Goal: Task Accomplishment & Management: Manage account settings

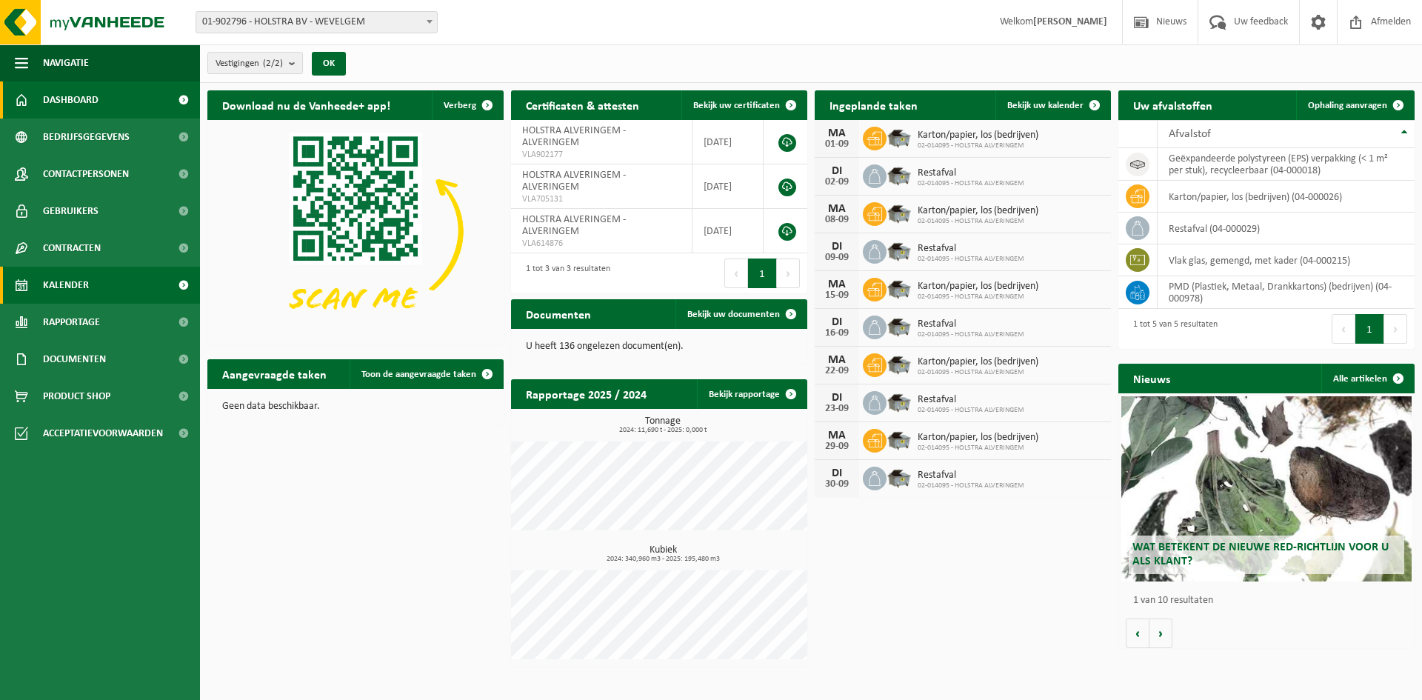
click at [67, 274] on span "Kalender" at bounding box center [66, 285] width 46 height 37
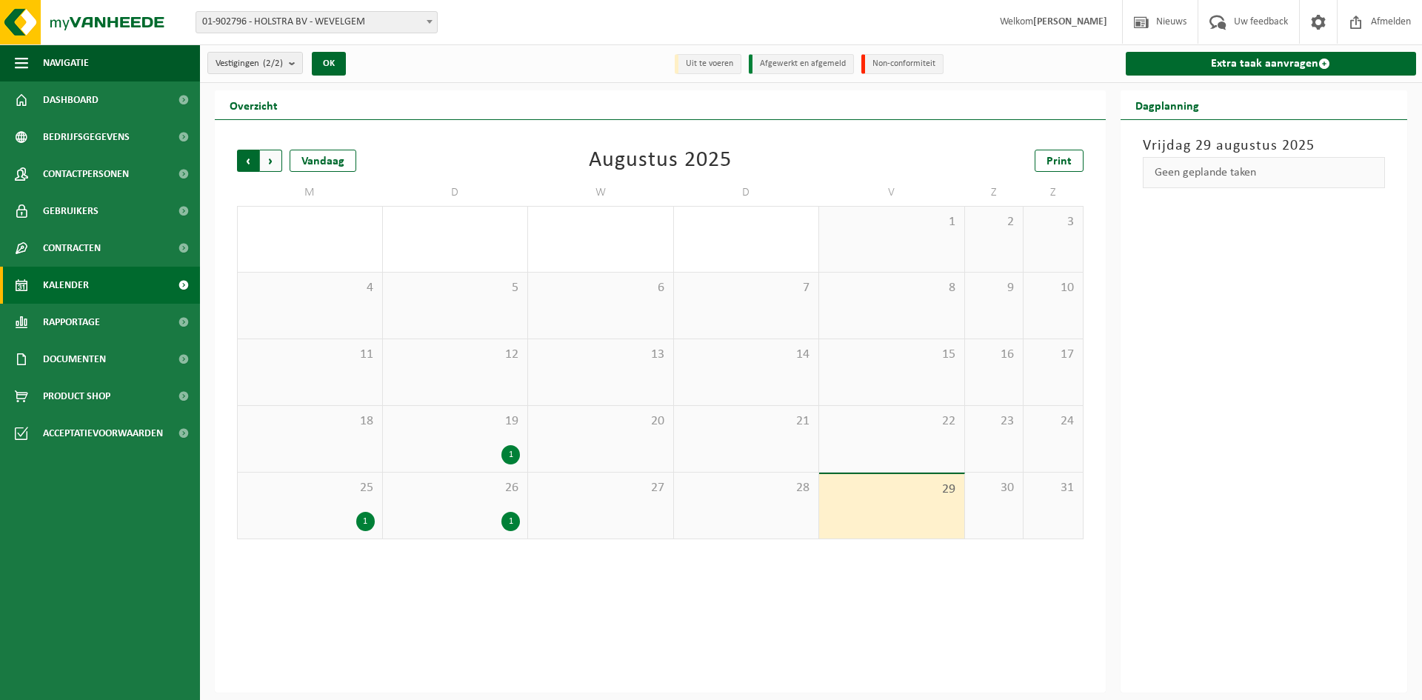
click at [268, 161] on span "Volgende" at bounding box center [271, 161] width 22 height 22
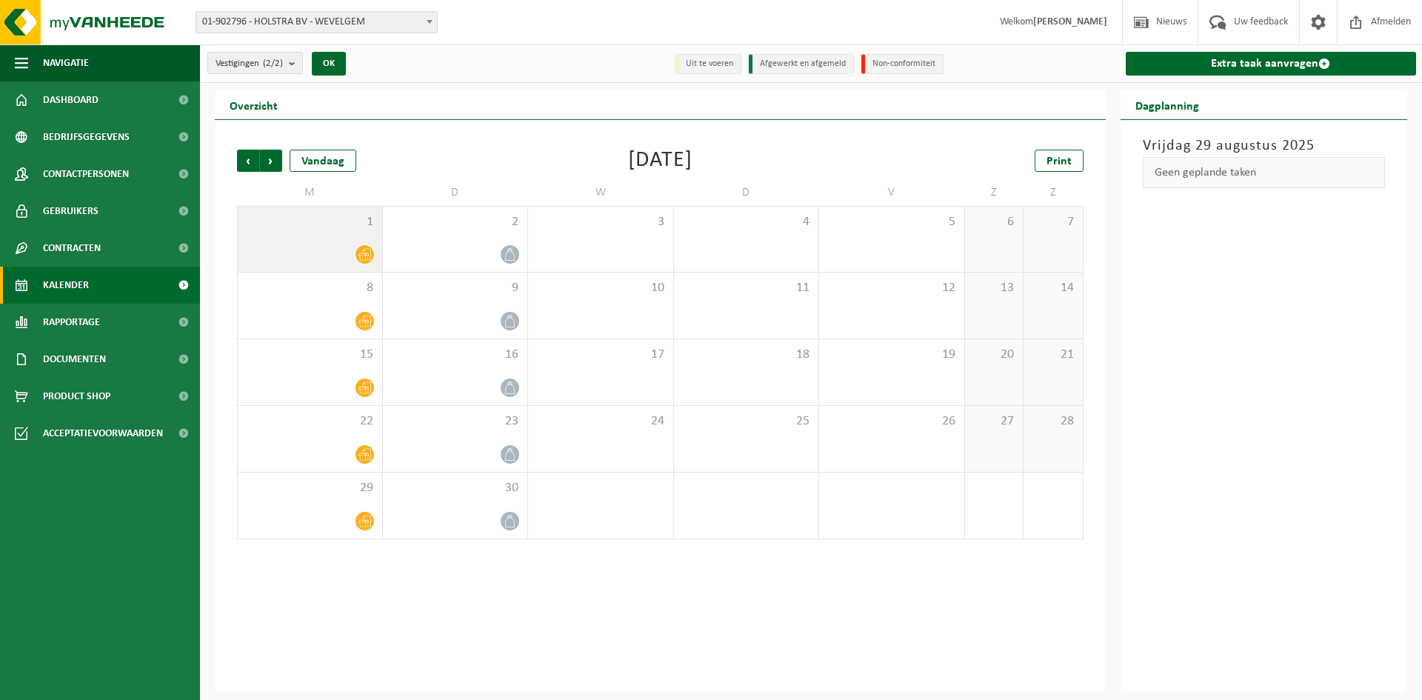
click at [364, 253] on icon at bounding box center [364, 254] width 13 height 13
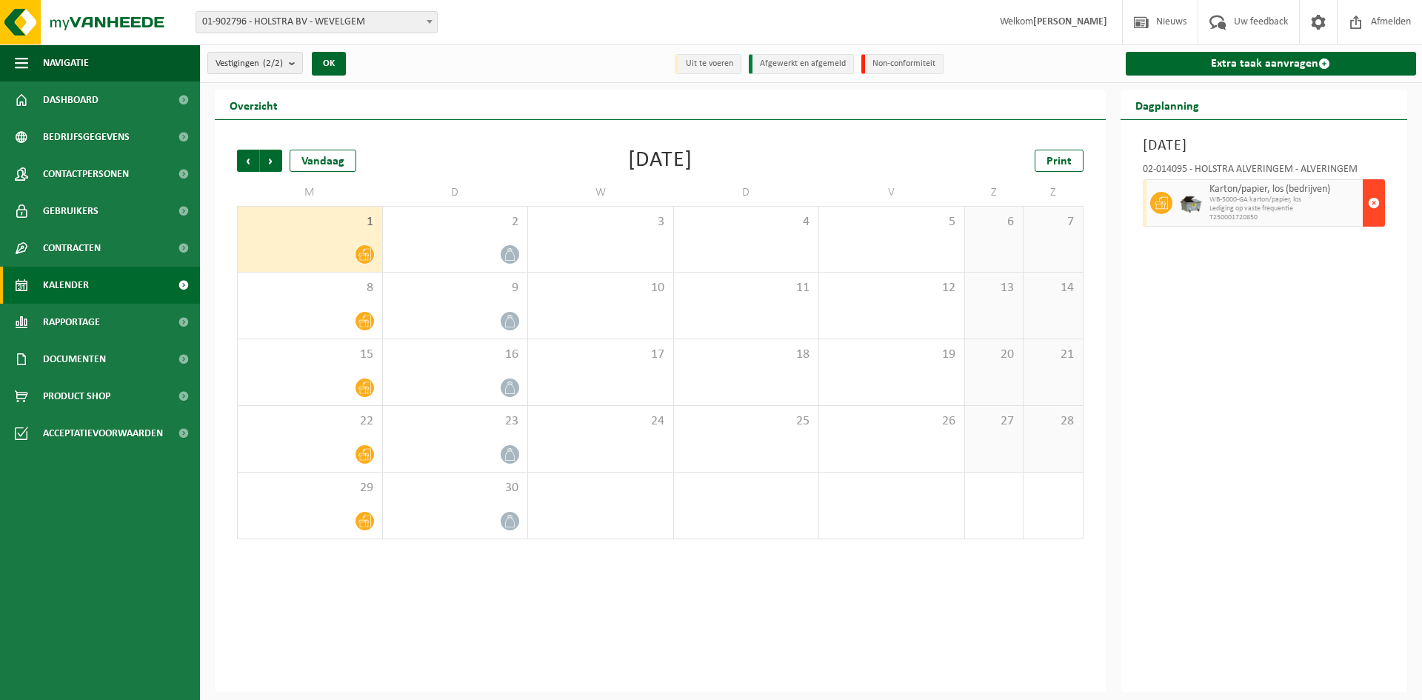
click at [1372, 201] on span "button" at bounding box center [1374, 203] width 12 height 30
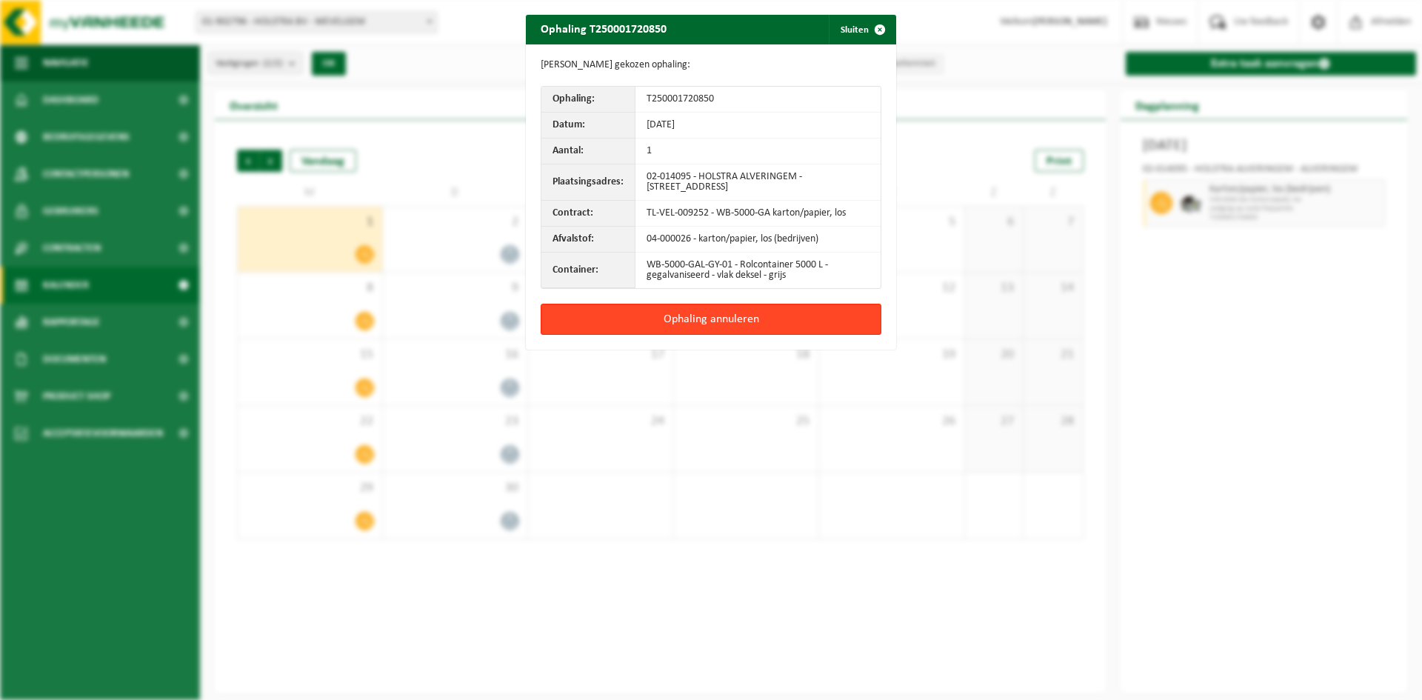
click at [701, 321] on button "Ophaling annuleren" at bounding box center [711, 319] width 341 height 31
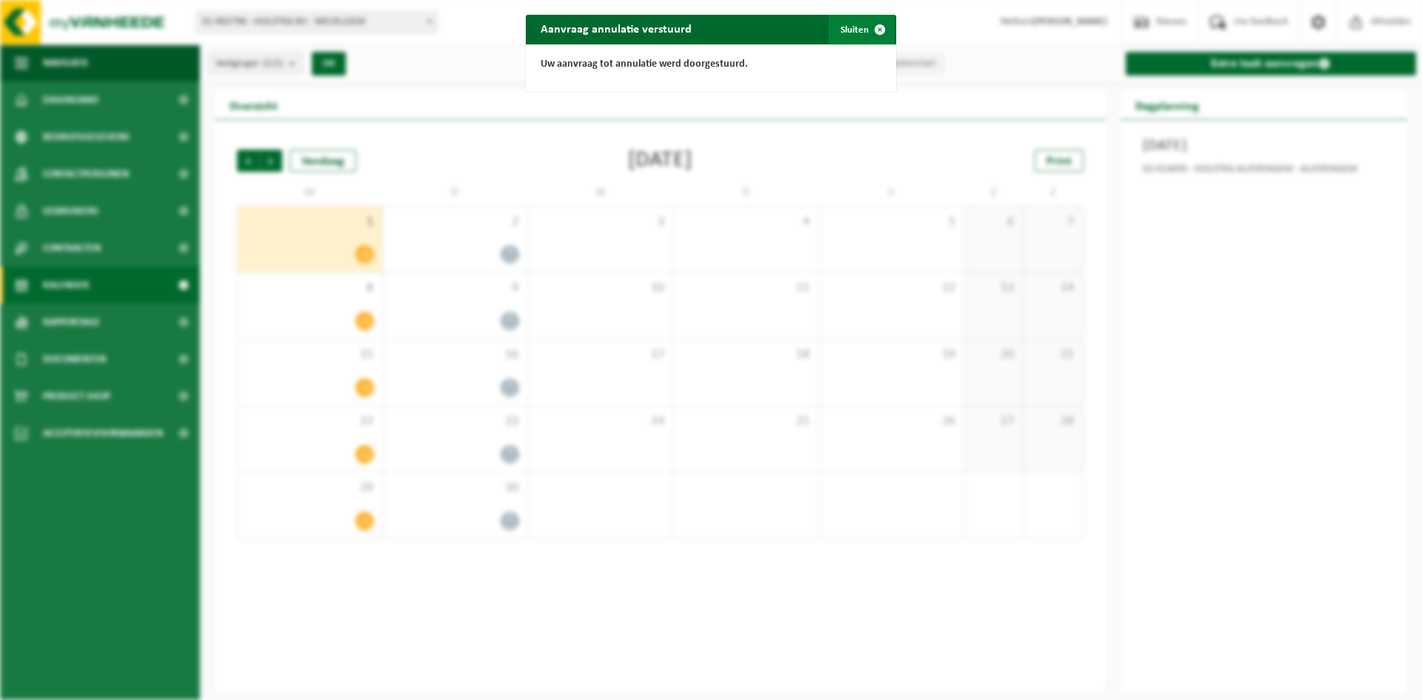
click at [877, 30] on span "button" at bounding box center [880, 30] width 30 height 30
